Goal: Task Accomplishment & Management: Complete application form

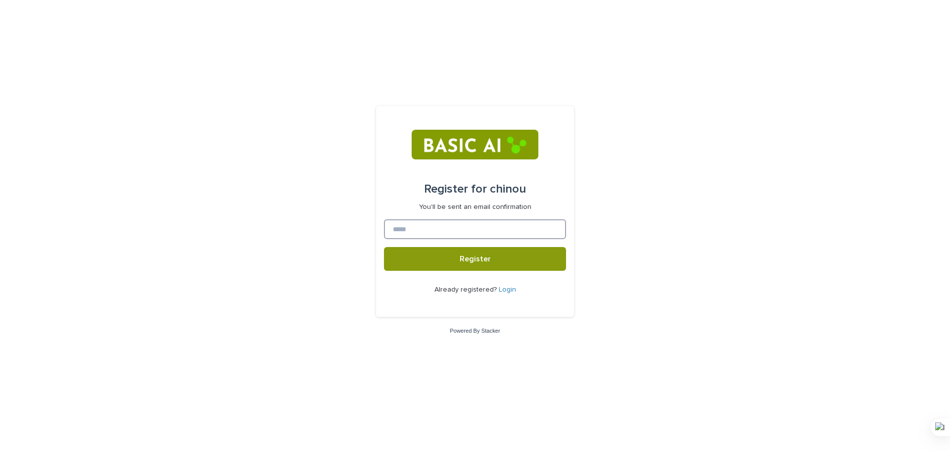
click at [495, 236] on input at bounding box center [475, 229] width 182 height 20
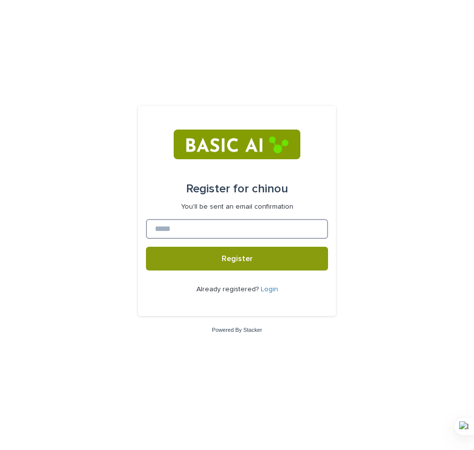
click at [189, 236] on input at bounding box center [237, 229] width 182 height 20
click at [224, 228] on input "**********" at bounding box center [237, 229] width 182 height 20
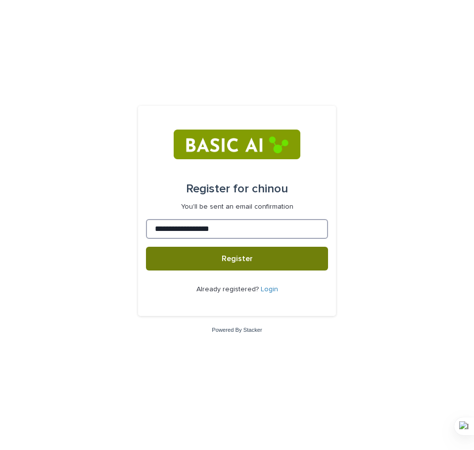
type input "**********"
click at [232, 263] on button "Register" at bounding box center [237, 259] width 182 height 24
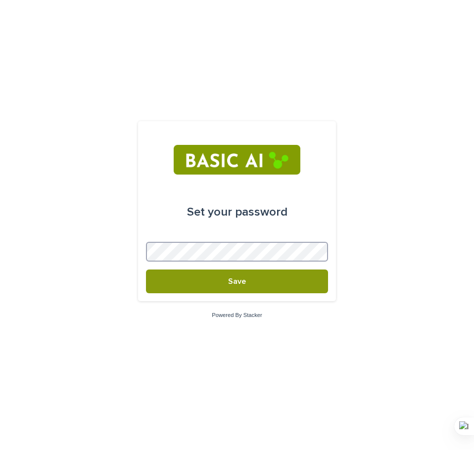
click at [146, 270] on button "Save" at bounding box center [237, 282] width 182 height 24
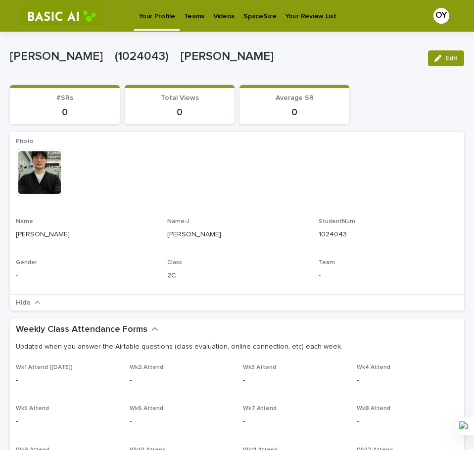
click at [197, 13] on p "Teams" at bounding box center [194, 10] width 20 height 21
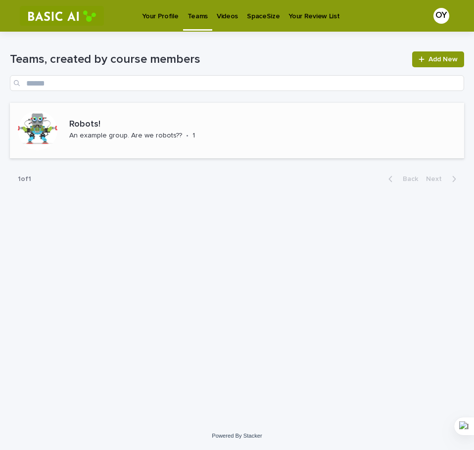
click at [167, 106] on div "Robots! An example group. Are we robots?? • 1" at bounding box center [120, 130] width 220 height 55
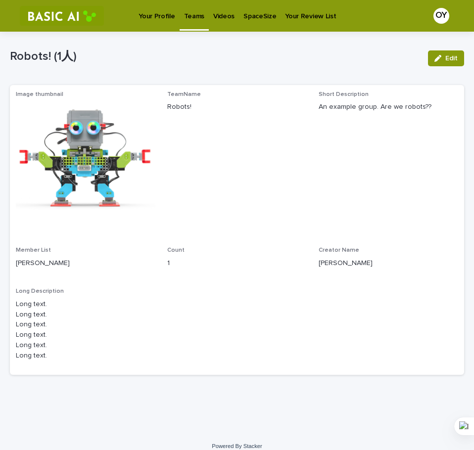
click at [155, 16] on p "Your Profile" at bounding box center [157, 10] width 36 height 21
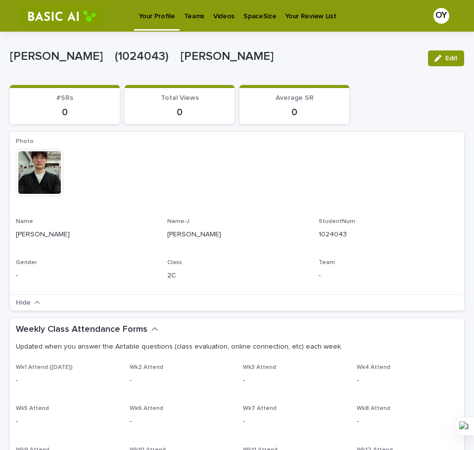
click at [226, 18] on p "Videos" at bounding box center [223, 10] width 21 height 21
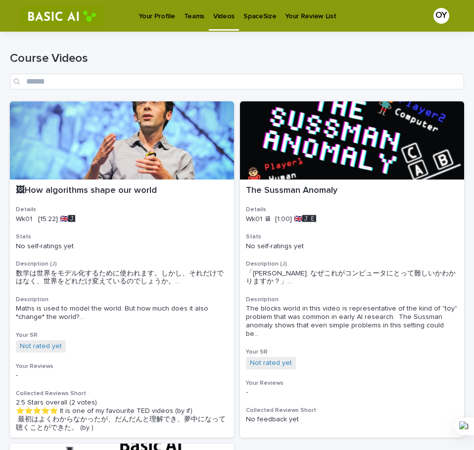
click at [155, 9] on p "Your Profile" at bounding box center [157, 10] width 36 height 21
